Goal: Check status: Check status

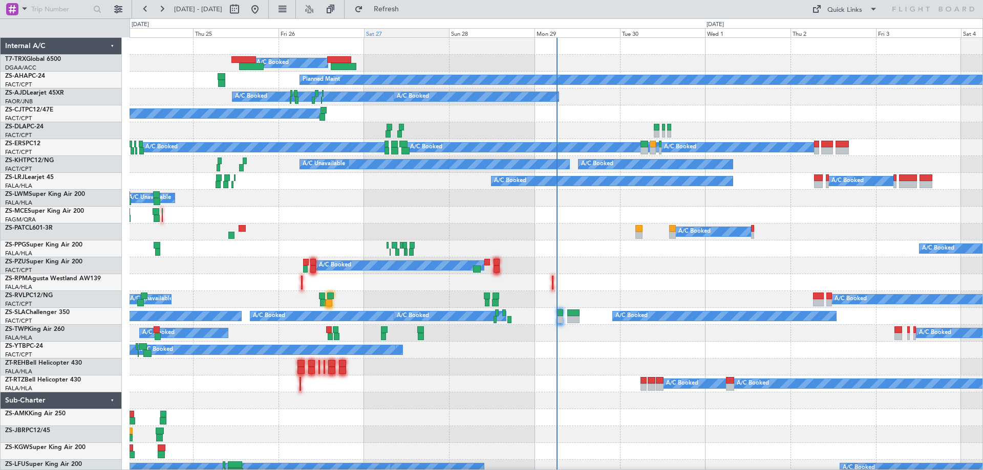
click at [374, 32] on div "Sat 27" at bounding box center [406, 32] width 85 height 9
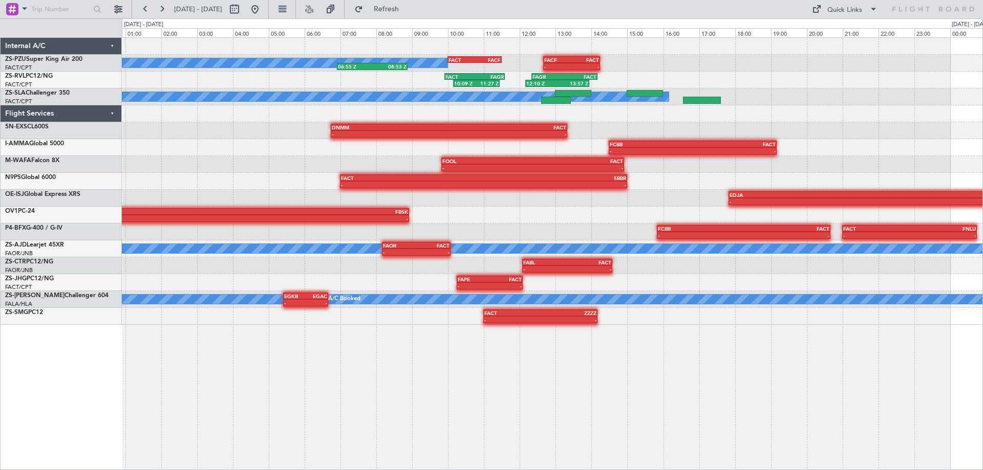
click at [424, 393] on div "A/C Booked A/C Booked 06:55 Z 08:53 Z FACT 10:00 Z FACF 11:30 Z - - FACF 12:40 …" at bounding box center [552, 253] width 861 height 433
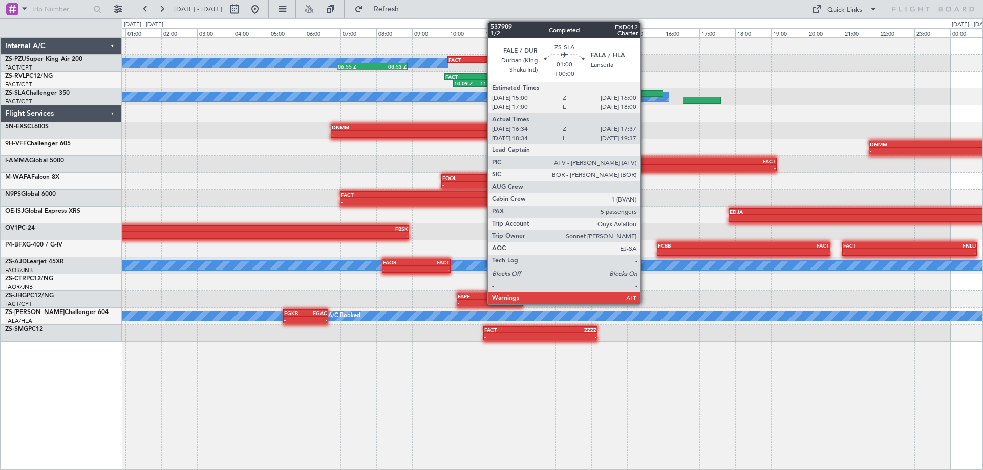
click at [645, 92] on div at bounding box center [645, 93] width 36 height 7
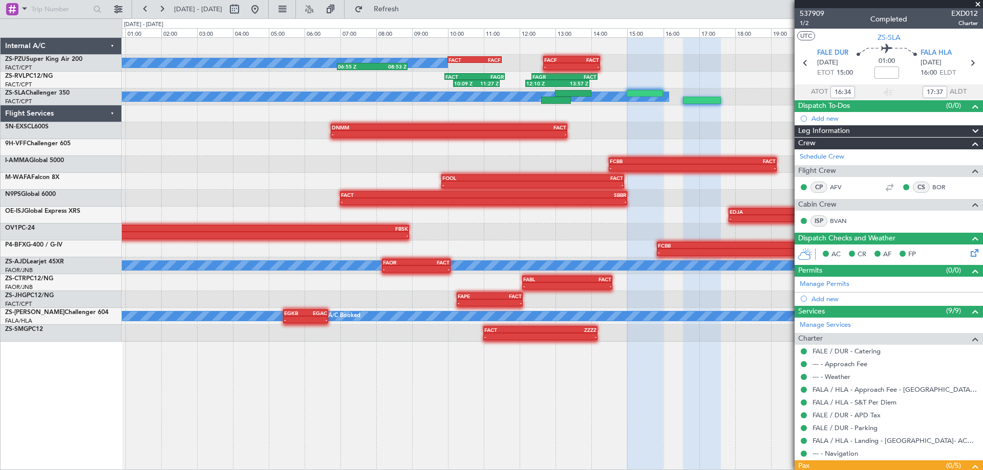
scroll to position [126, 0]
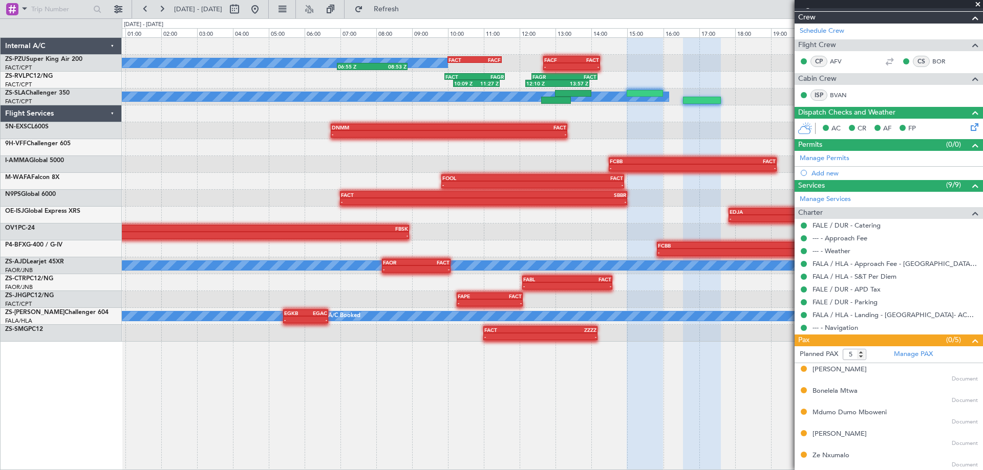
drag, startPoint x: 856, startPoint y: 455, endPoint x: 820, endPoint y: 461, distance: 36.4
click at [820, 461] on div "Ze Nxumalo Document" at bounding box center [894, 460] width 165 height 18
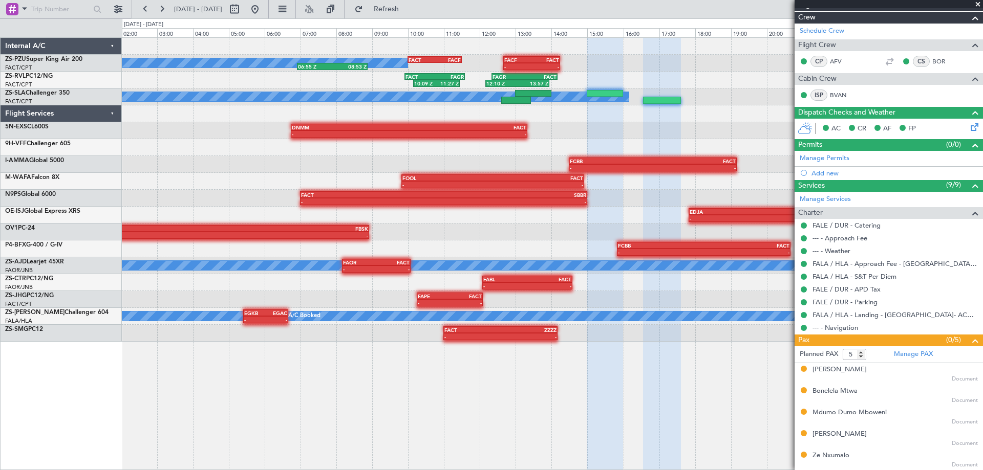
click at [539, 434] on div "A/C Booked A/C Booked 06:55 Z 08:53 Z FACT 10:00 Z FACF 11:30 Z - - FACF 12:40 …" at bounding box center [552, 253] width 861 height 433
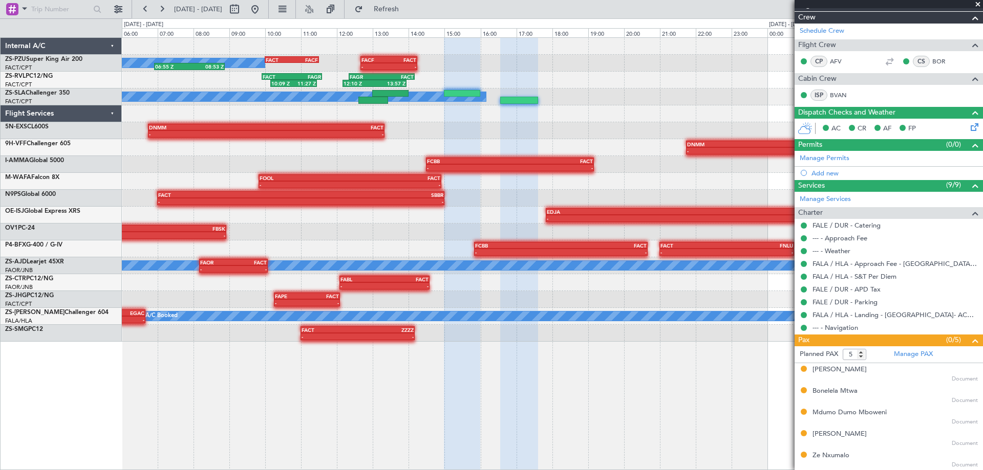
click at [118, 149] on div "A/C Booked A/C Booked 06:55 Z 08:53 Z FACT 10:00 Z FACF 11:30 Z - - FACF 12:40 …" at bounding box center [491, 244] width 983 height 452
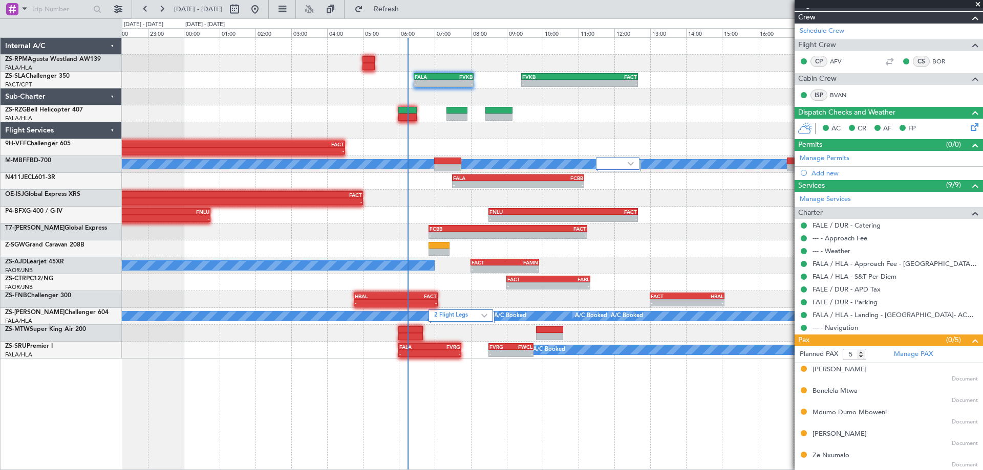
click at [344, 431] on div "- - FALA 06:25 Z FVKB 08:05 Z - - FVKB 09:25 Z FACT 12:40 Z A/C Booked - - DNMM…" at bounding box center [552, 253] width 861 height 433
click at [77, 158] on div "- - FALA 06:25 Z FVKB 08:05 Z - - FVKB 09:25 Z FACT 12:40 Z A/C Booked - - DNMM…" at bounding box center [491, 244] width 983 height 452
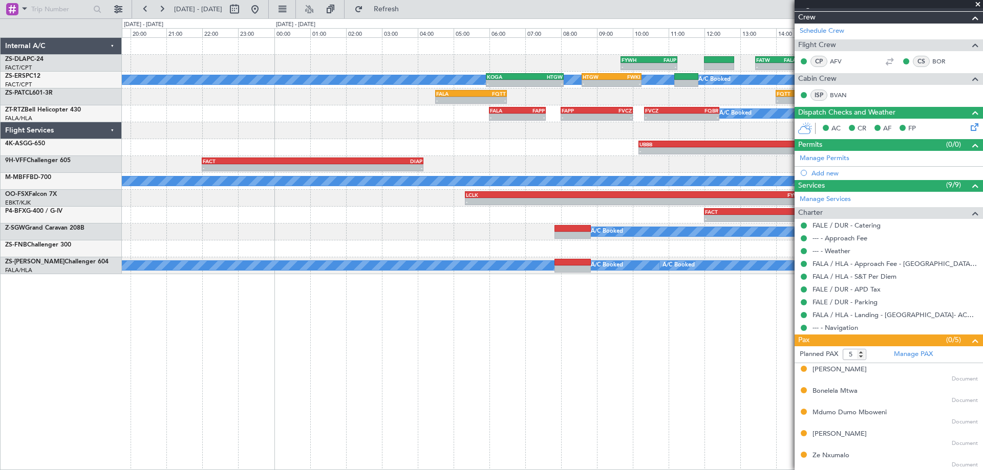
click at [402, 261] on div "- - FYWH 09:40 Z FAUP 11:15 Z - - FATW 13:25 Z FALA 14:35 Z A/C Booked A/C Book…" at bounding box center [552, 156] width 861 height 237
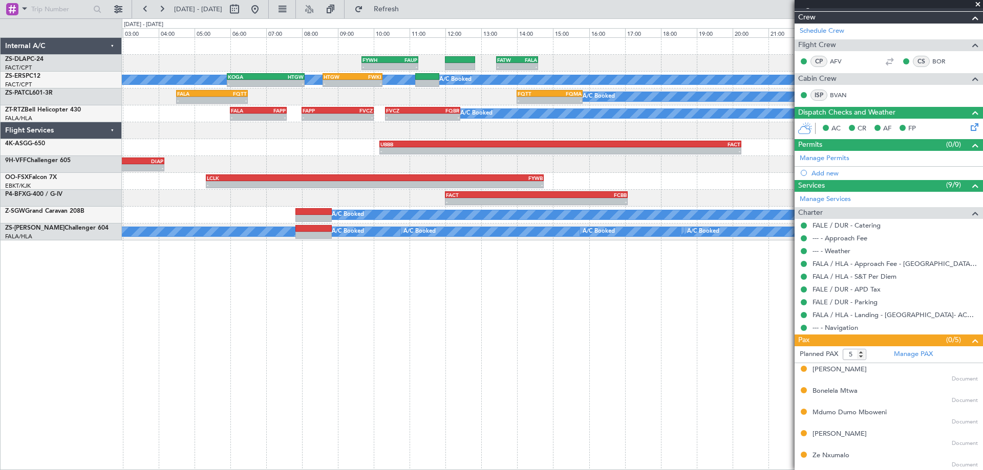
click at [530, 379] on div "- - FYWH 09:40 Z FAUP 11:15 Z - - FATW 13:25 Z FALA 14:35 Z A/C Booked A/C Book…" at bounding box center [552, 253] width 861 height 433
click at [263, 6] on button at bounding box center [255, 9] width 16 height 16
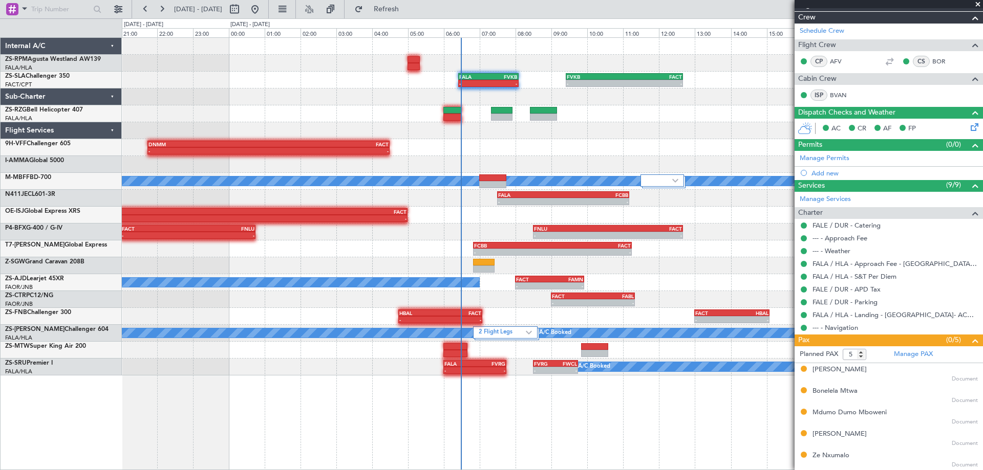
click at [609, 420] on div "- - FALA 06:25 Z FVKB 08:05 Z - - FVKB 09:25 Z FACT 12:40 Z A/C Booked A/C Book…" at bounding box center [552, 253] width 861 height 433
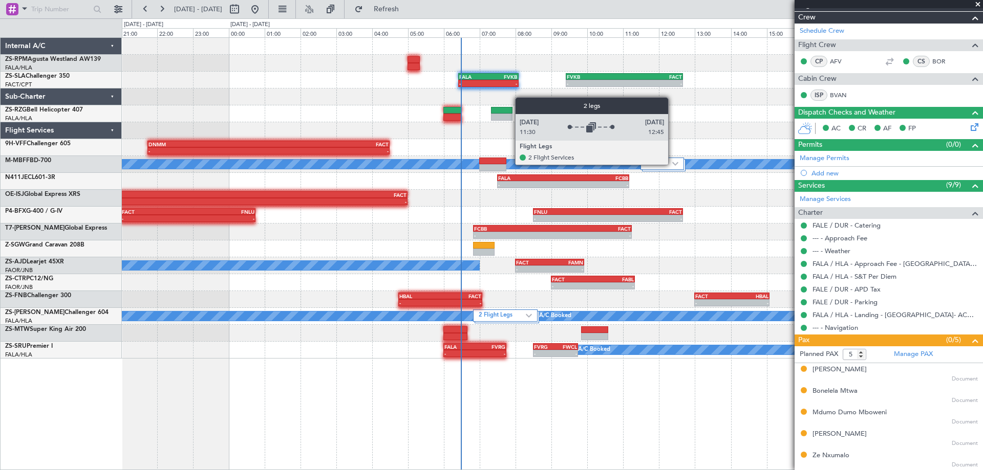
click at [673, 164] on img at bounding box center [675, 164] width 6 height 4
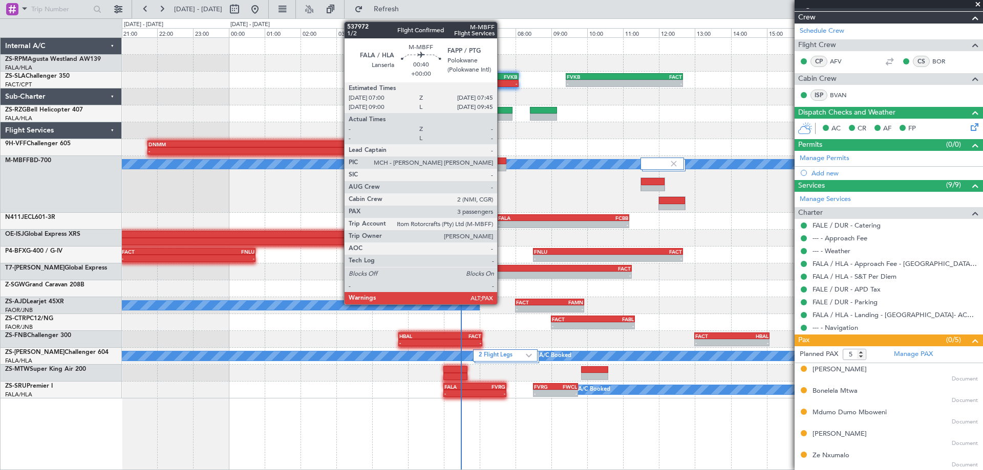
click at [502, 165] on div at bounding box center [492, 167] width 27 height 7
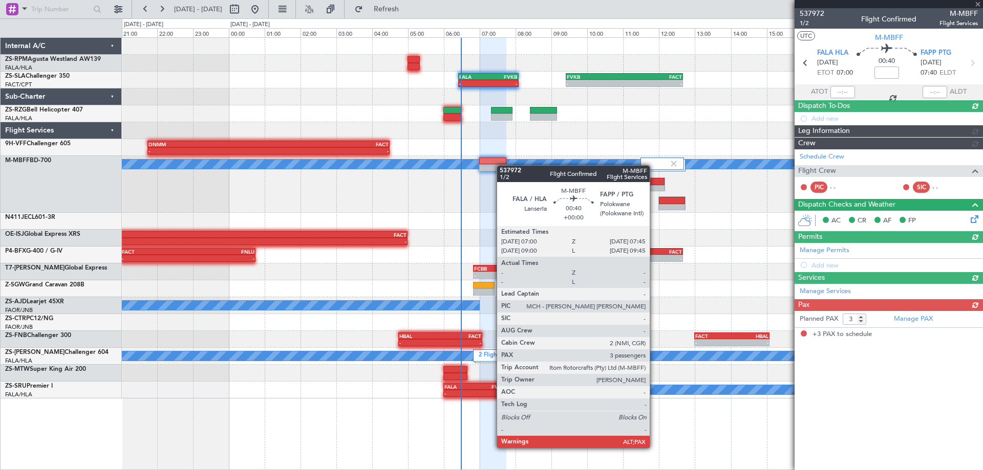
scroll to position [0, 0]
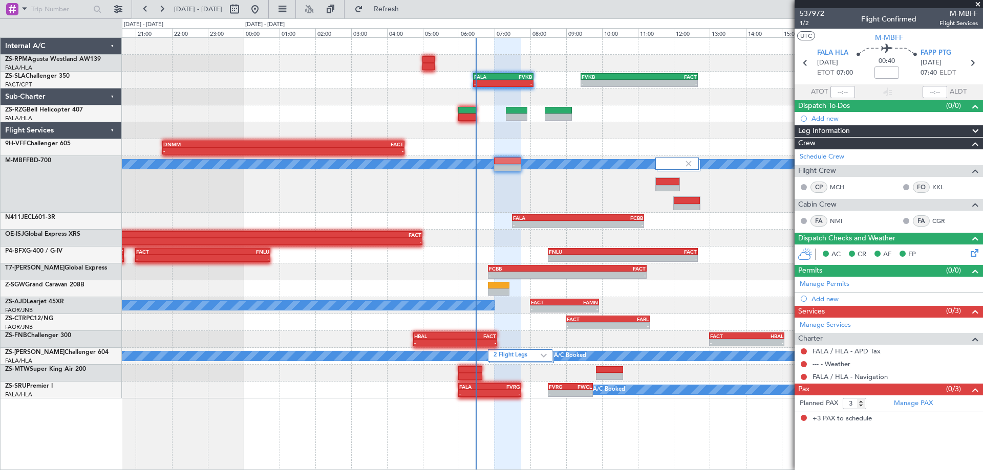
click at [649, 114] on div at bounding box center [552, 113] width 861 height 17
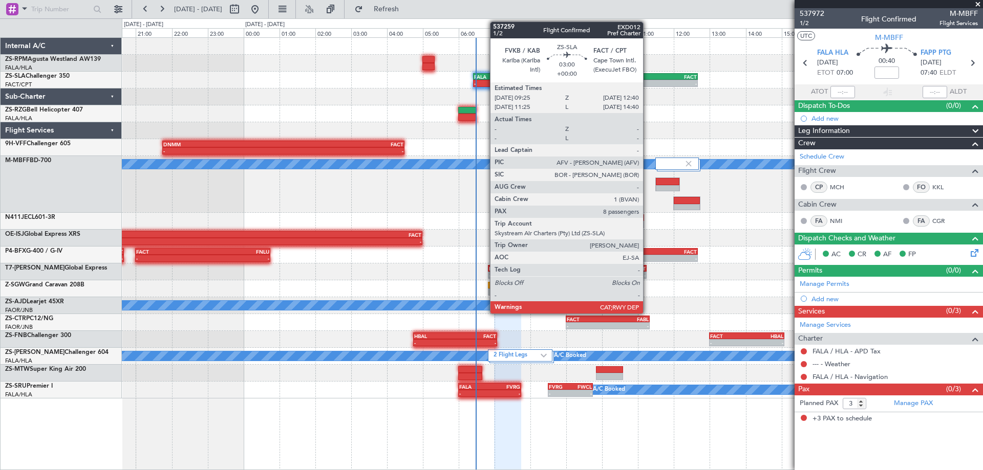
click at [648, 81] on div "-" at bounding box center [667, 83] width 57 height 6
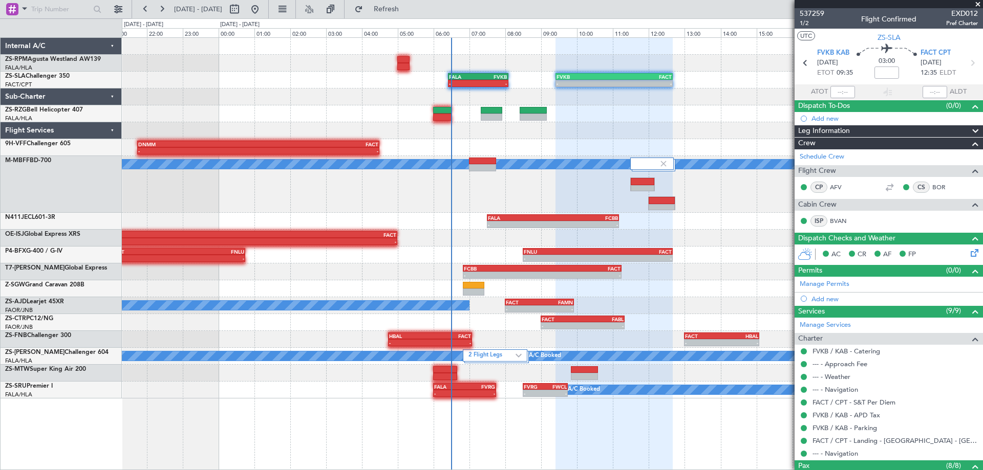
click at [687, 103] on div at bounding box center [552, 97] width 861 height 17
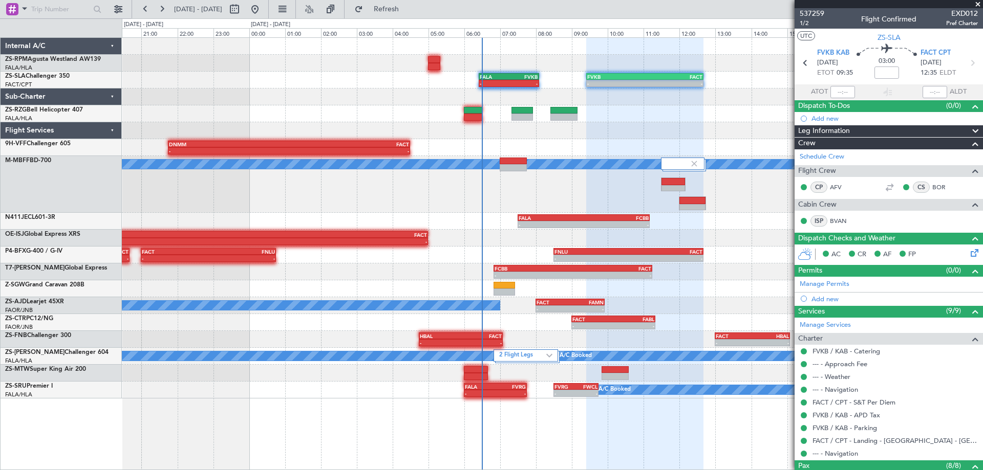
click at [615, 121] on div "- - FALA 06:25 Z FVKB 08:05 Z - - FVKB 09:25 Z FACT 12:40 Z A/C Booked A/C Book…" at bounding box center [552, 218] width 861 height 361
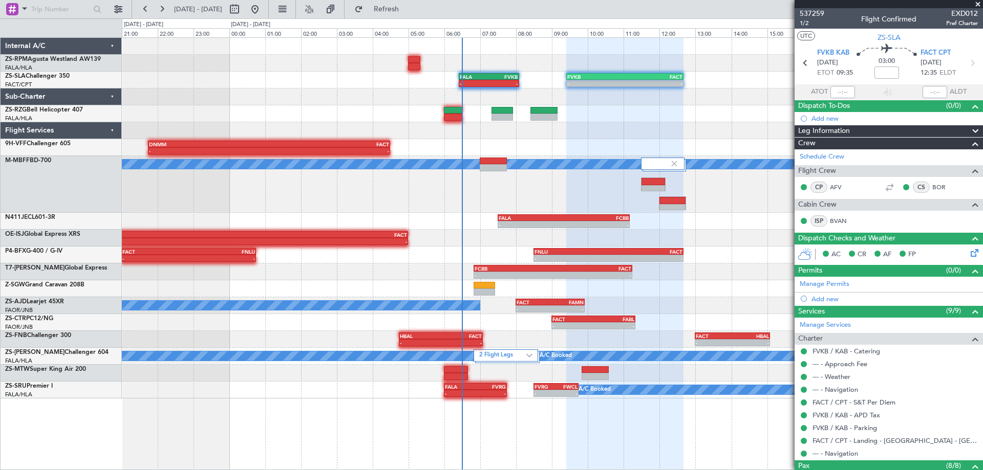
click at [577, 436] on div at bounding box center [624, 254] width 117 height 433
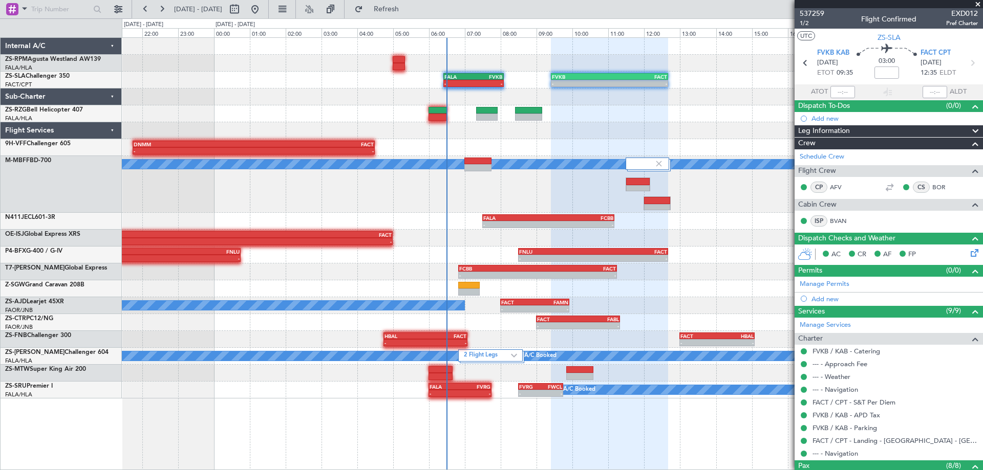
click at [576, 431] on div at bounding box center [609, 254] width 117 height 433
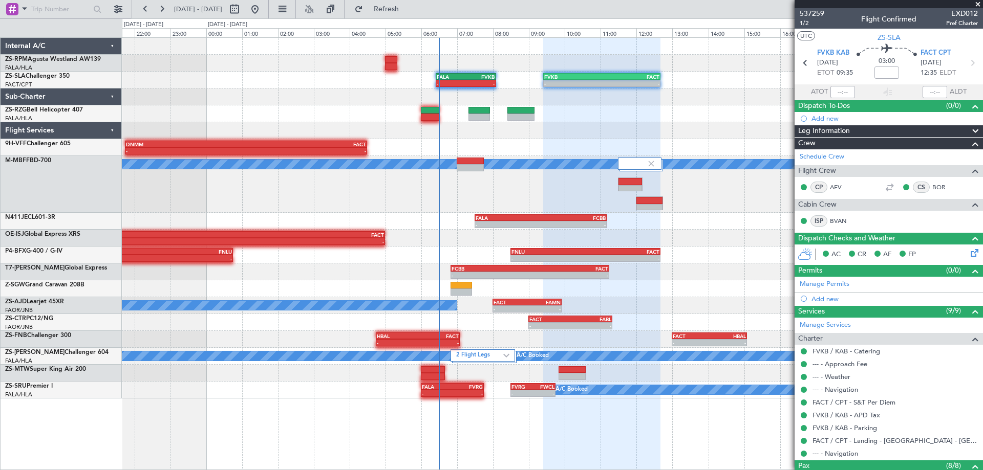
click at [607, 424] on div at bounding box center [601, 254] width 117 height 433
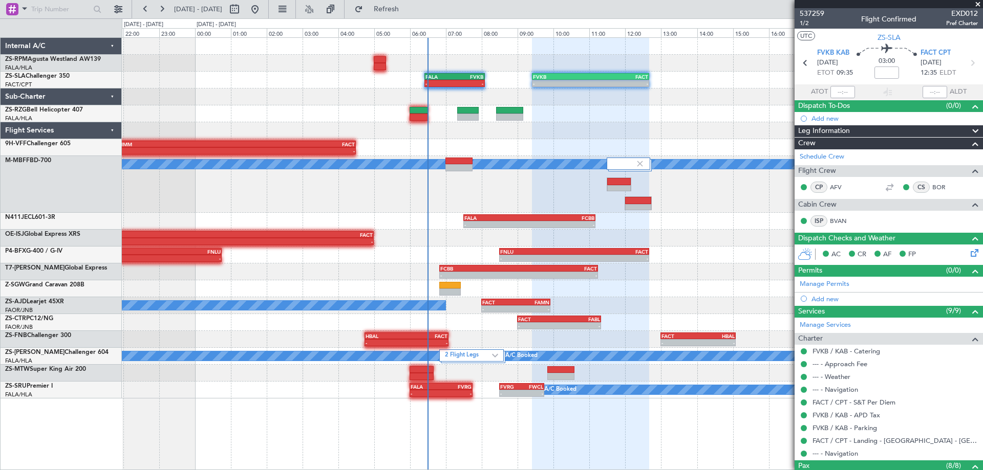
click at [596, 427] on div at bounding box center [590, 254] width 117 height 433
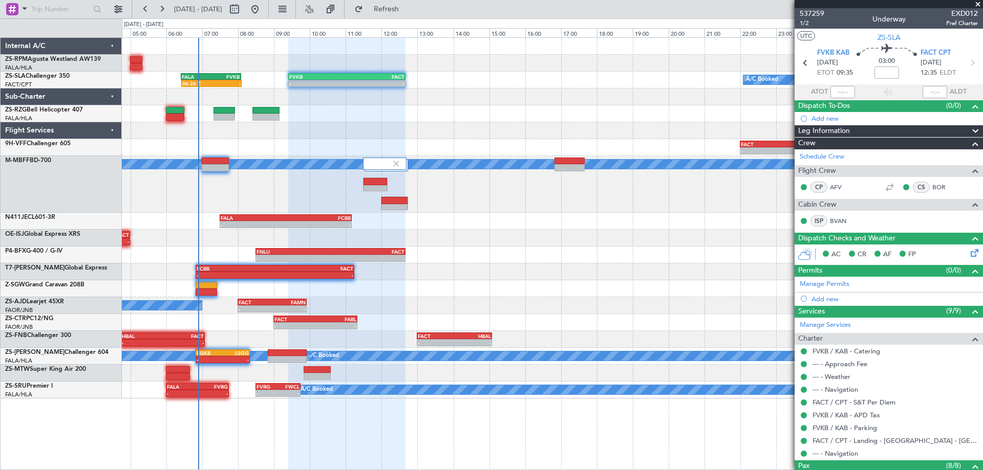
click at [172, 130] on div "06:26 Z - FALA 06:25 Z FVKB 08:05 Z - - FVKB 09:25 Z FACT 12:40 Z A/C Booked - …" at bounding box center [552, 218] width 861 height 361
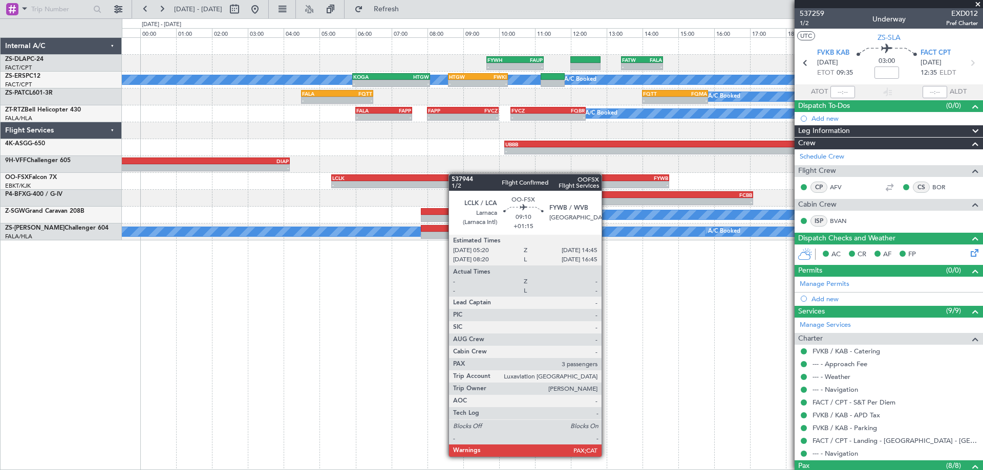
click at [443, 175] on div "- - FYWH 09:40 Z FAUP 11:15 Z - - FATW 13:25 Z FALA 14:35 Z A/C Booked A/C Book…" at bounding box center [552, 139] width 861 height 203
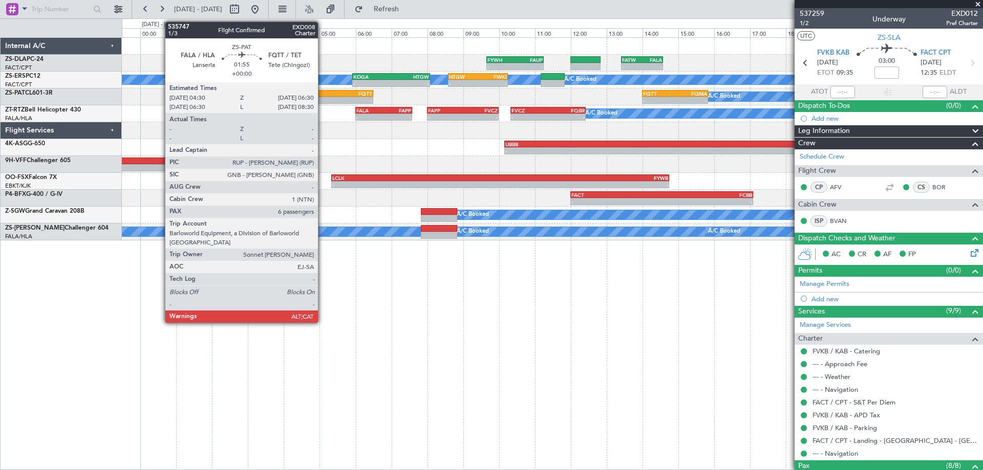
click at [323, 98] on div "-" at bounding box center [319, 100] width 35 height 6
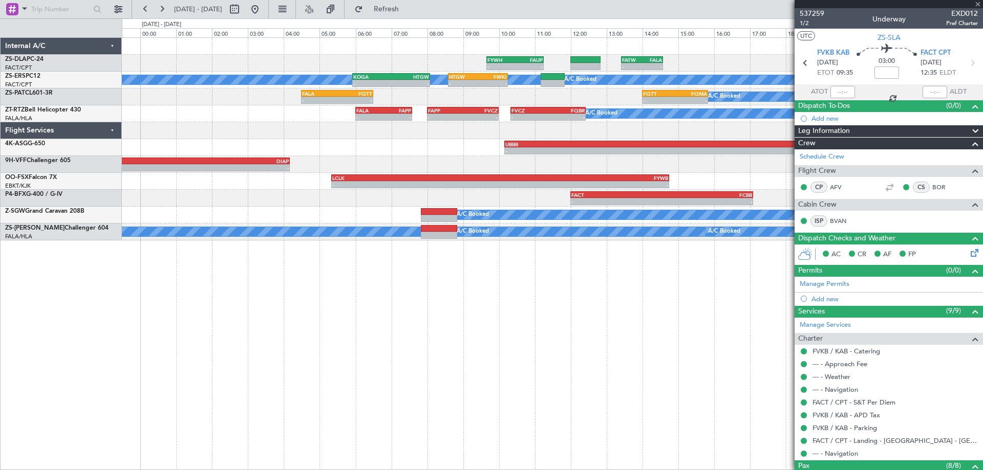
type input "6"
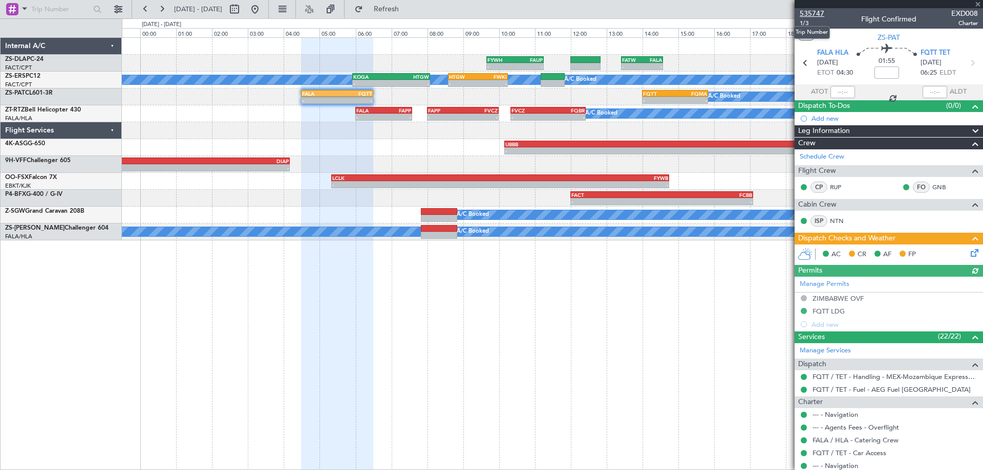
click at [818, 16] on span "535747" at bounding box center [812, 13] width 25 height 11
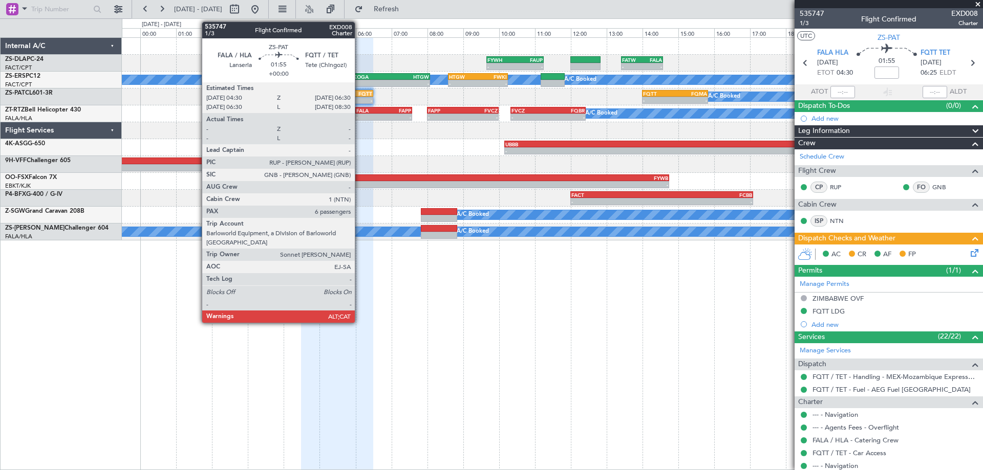
click at [359, 92] on div "FQTT" at bounding box center [354, 94] width 35 height 6
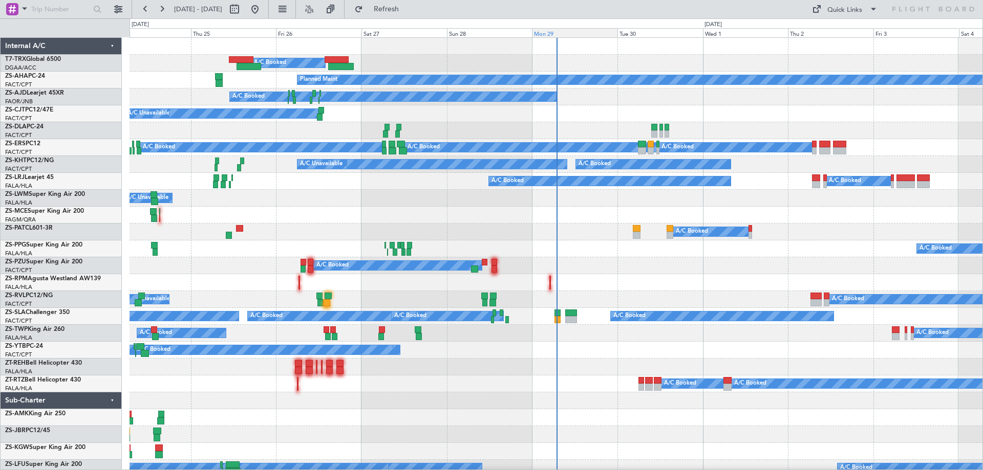
click at [540, 33] on div "Mon 29" at bounding box center [574, 32] width 85 height 9
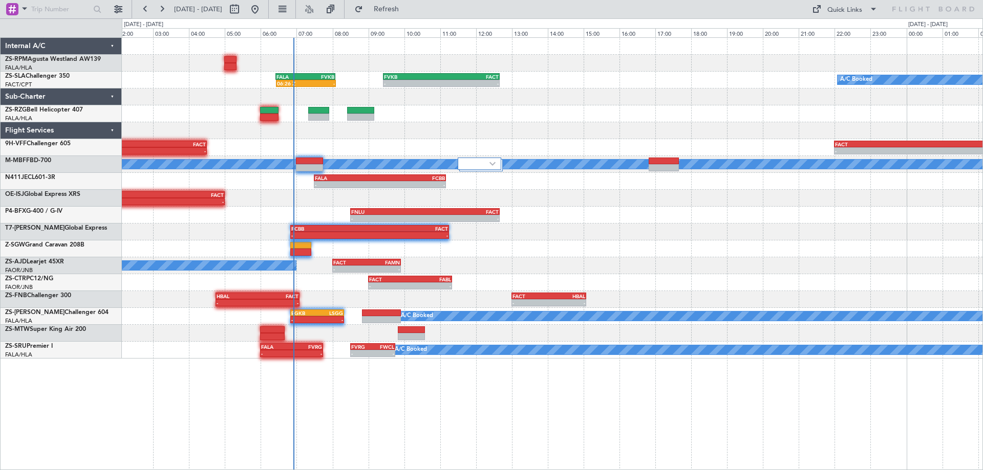
click at [247, 174] on div "A/C Booked 06:26 Z - FALA 06:25 Z FVKB 08:05 Z - - FVKB 09:25 Z FACT 12:40 Z - …" at bounding box center [552, 198] width 861 height 321
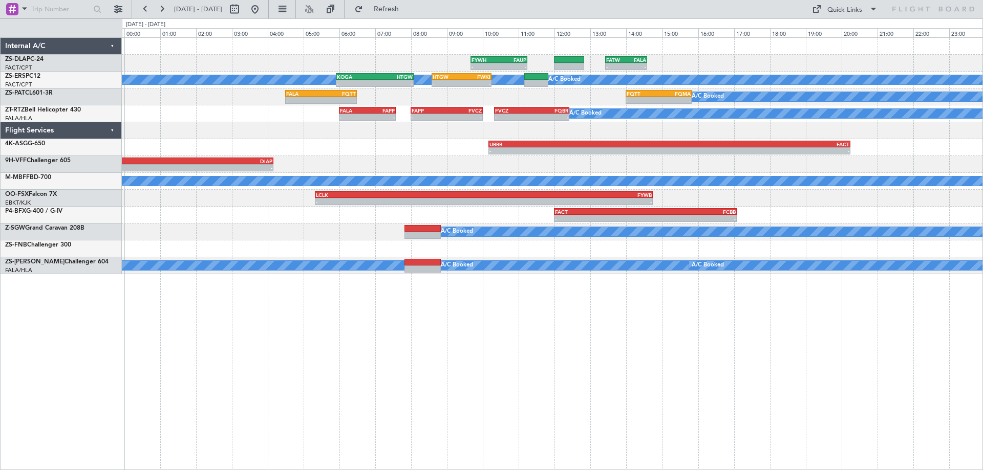
click at [461, 376] on div "- - FYWH 09:40 Z FAUP 11:15 Z - - FATW 13:25 Z FALA 14:35 Z A/C Booked A/C Book…" at bounding box center [552, 253] width 861 height 433
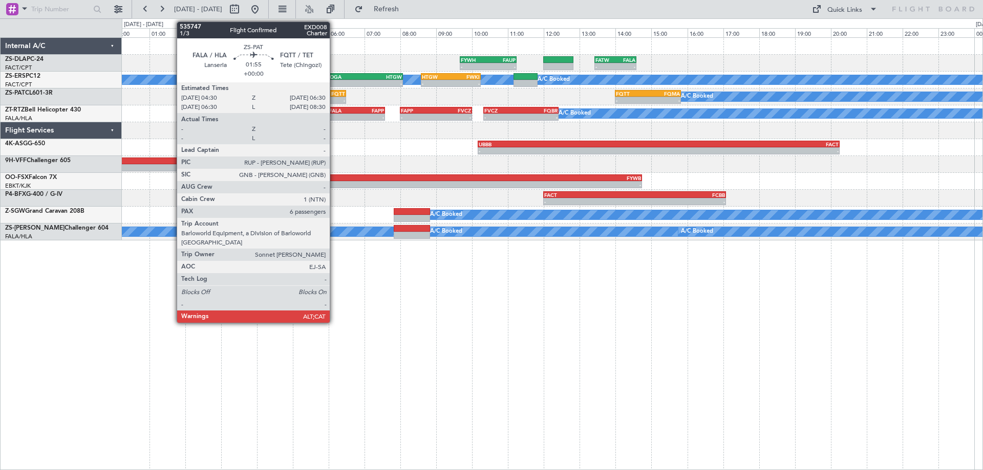
click at [334, 93] on div "FQTT" at bounding box center [327, 94] width 35 height 6
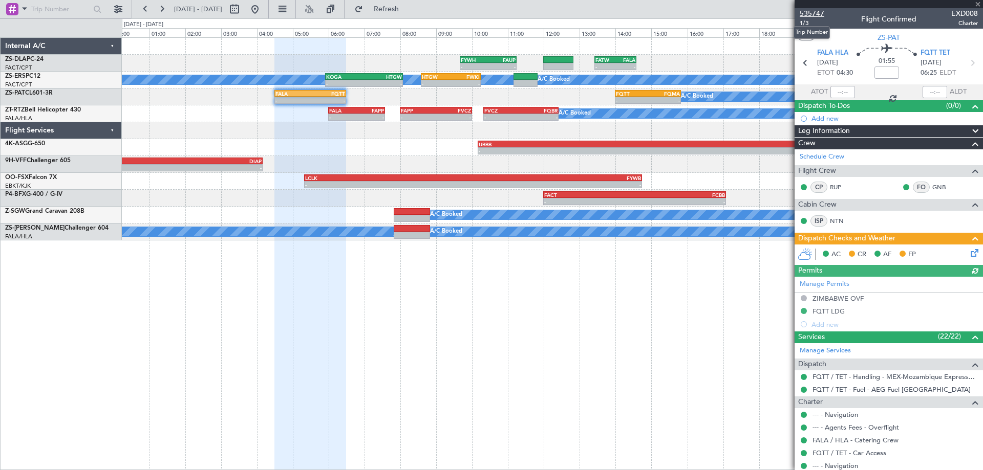
click at [819, 13] on span "535747" at bounding box center [812, 13] width 25 height 11
